Goal: Information Seeking & Learning: Find specific fact

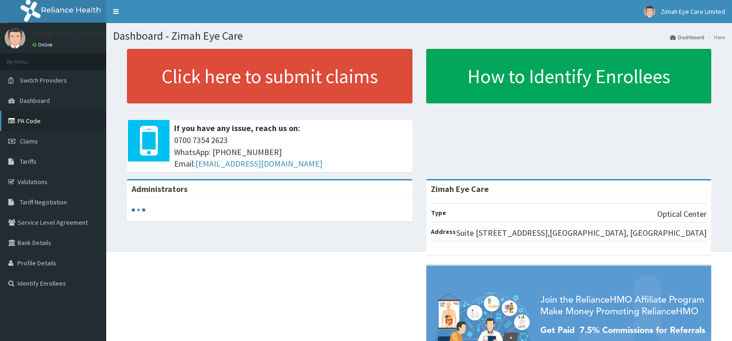
click at [49, 128] on link "PA Code" at bounding box center [53, 121] width 106 height 20
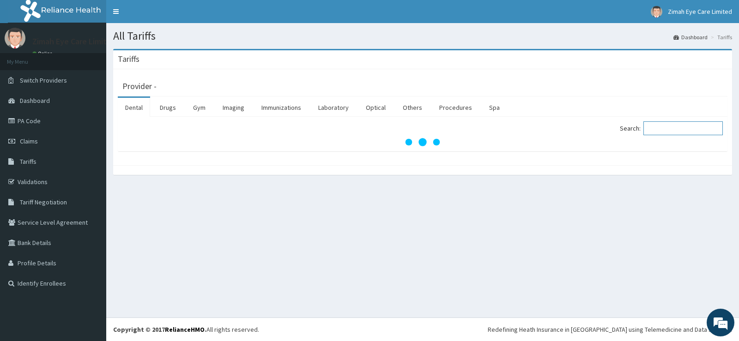
click at [671, 127] on input "Search:" at bounding box center [682, 128] width 79 height 14
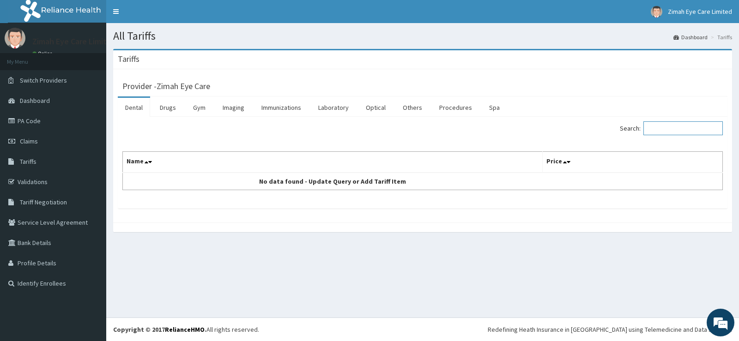
click at [698, 128] on input "Search:" at bounding box center [682, 128] width 79 height 14
type input "MAXI"
click at [174, 105] on link "Drugs" at bounding box center [167, 107] width 31 height 19
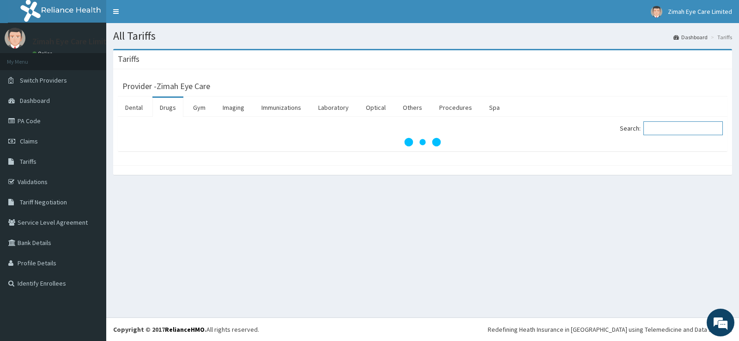
click at [684, 126] on input "Search:" at bounding box center [682, 128] width 79 height 14
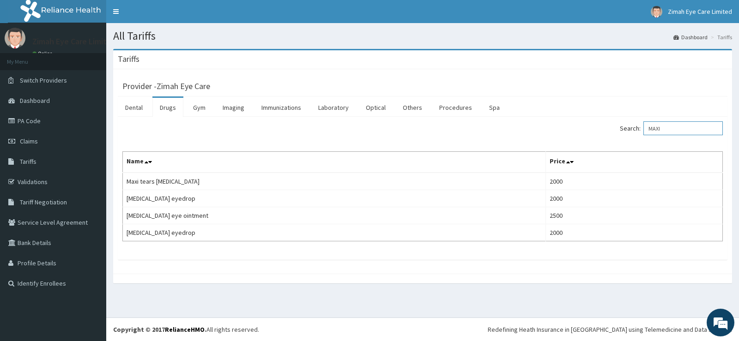
type input "MAXI"
click at [699, 35] on link "Dashboard" at bounding box center [690, 37] width 34 height 8
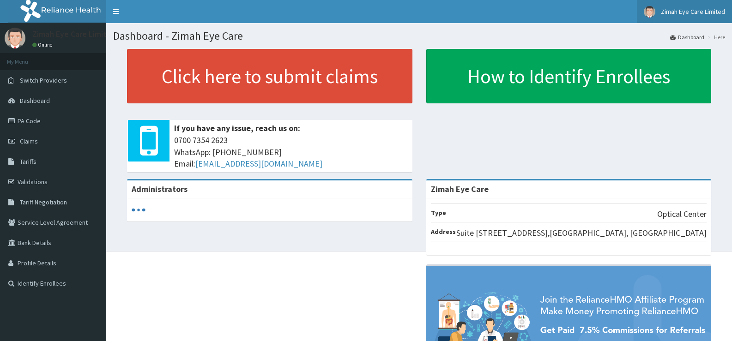
click at [701, 2] on link "Zimah Eye Care Limited" at bounding box center [684, 11] width 95 height 23
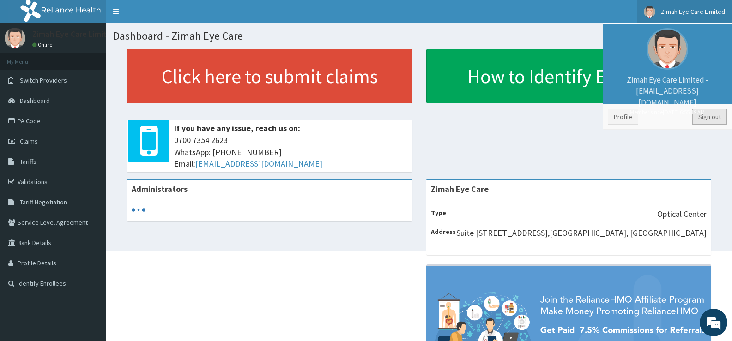
click at [703, 116] on link "Sign out" at bounding box center [709, 117] width 35 height 16
